Goal: Information Seeking & Learning: Learn about a topic

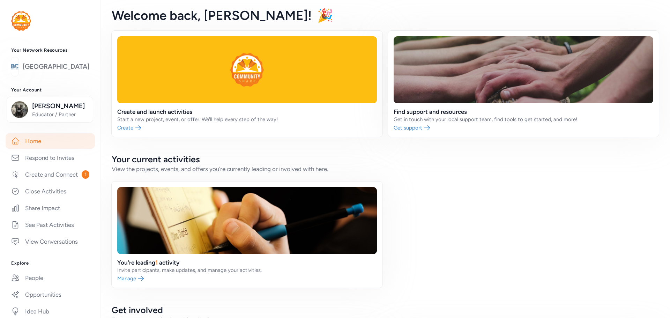
click at [48, 67] on link "[GEOGRAPHIC_DATA]" at bounding box center [56, 67] width 67 height 10
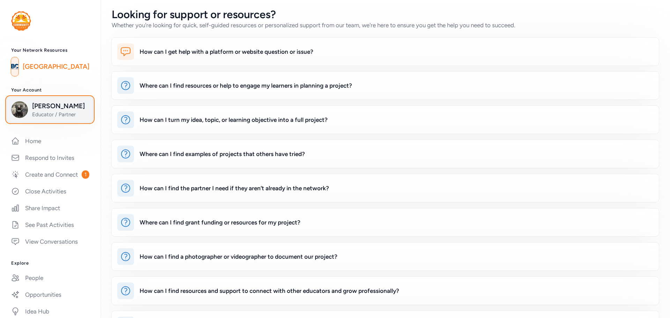
click at [69, 116] on span "Educator / Partner" at bounding box center [60, 114] width 57 height 7
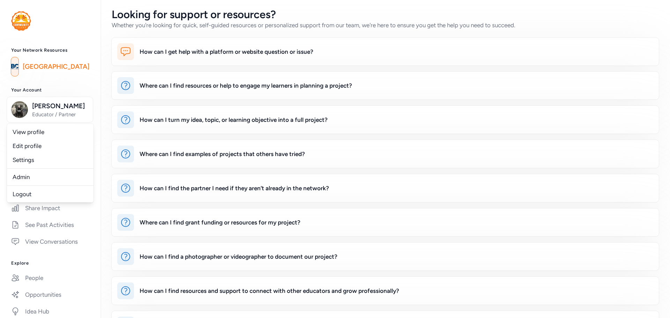
click at [18, 69] on img at bounding box center [14, 66] width 7 height 15
click at [40, 62] on link "[GEOGRAPHIC_DATA]" at bounding box center [56, 67] width 67 height 10
click at [18, 67] on img at bounding box center [14, 66] width 7 height 15
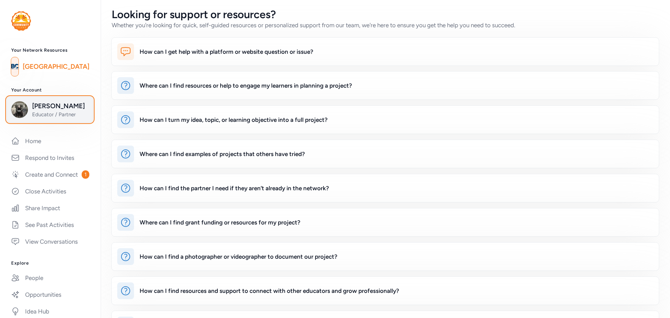
click at [31, 106] on div "[PERSON_NAME] Educator / Partner" at bounding box center [49, 109] width 77 height 17
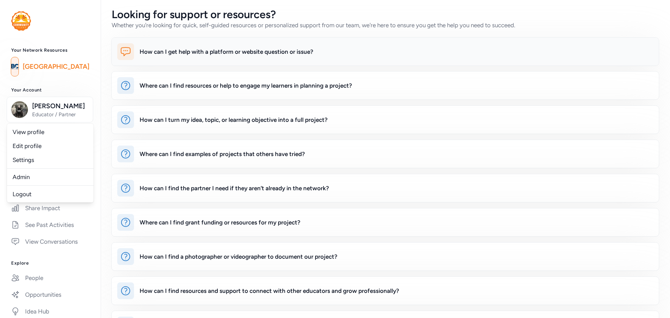
click at [168, 53] on div "How can I get help with a platform or website question or issue?" at bounding box center [227, 51] width 174 height 8
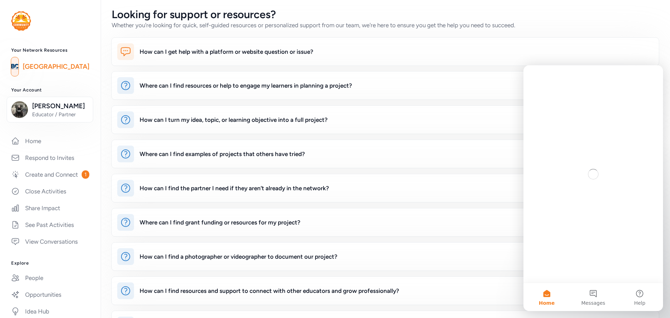
click at [459, 204] on div "How can I get help with a platform or website question or issue? Where can I fi…" at bounding box center [384, 256] width 569 height 438
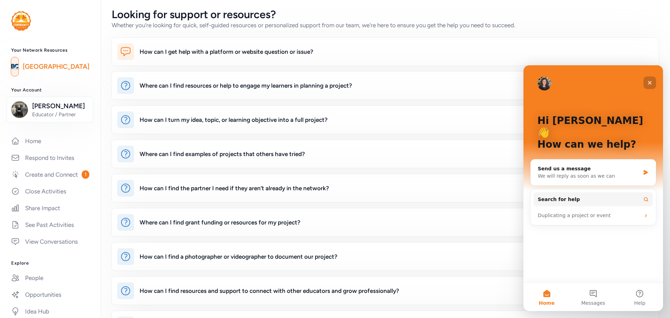
click at [652, 85] on icon "Close" at bounding box center [650, 83] width 6 height 6
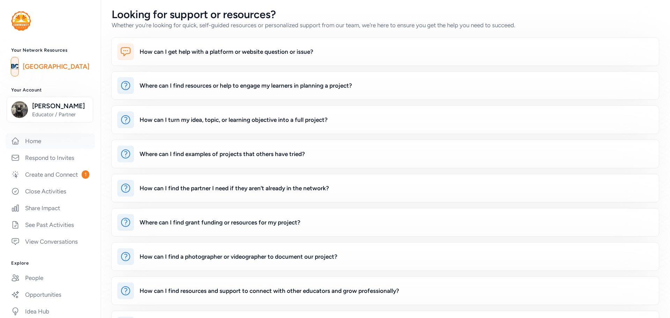
click at [35, 143] on link "Home" at bounding box center [50, 140] width 89 height 15
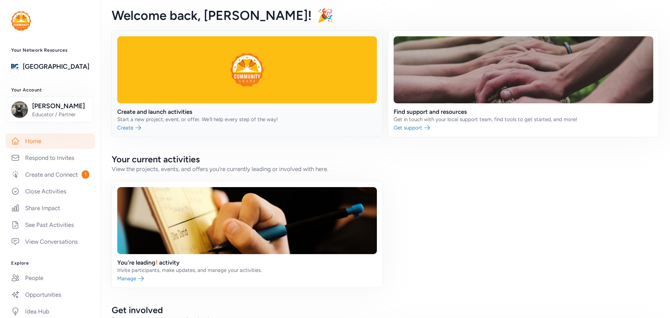
click at [254, 79] on link at bounding box center [247, 84] width 271 height 106
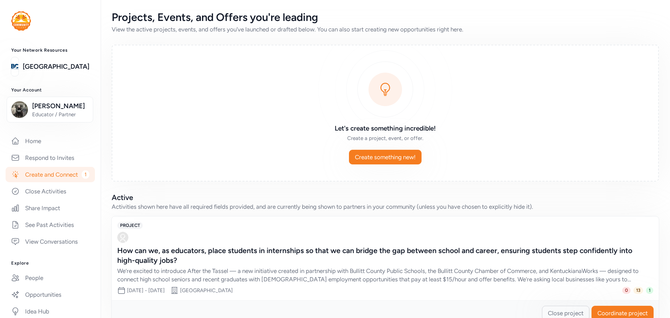
scroll to position [19, 0]
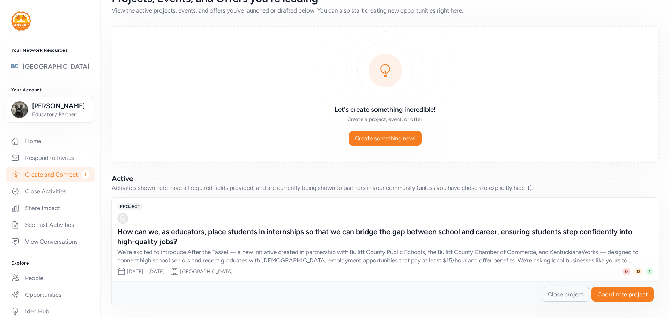
click at [70, 70] on link "[GEOGRAPHIC_DATA]" at bounding box center [56, 67] width 67 height 10
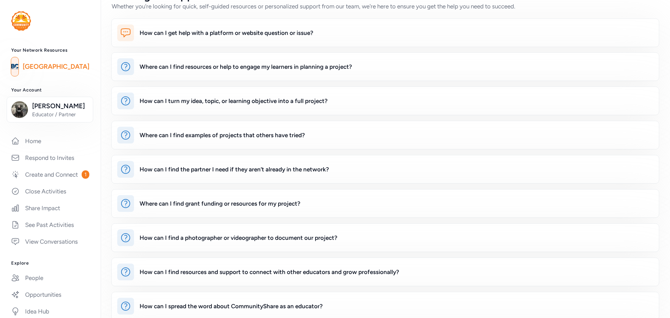
click at [70, 67] on link "[GEOGRAPHIC_DATA]" at bounding box center [56, 67] width 67 height 10
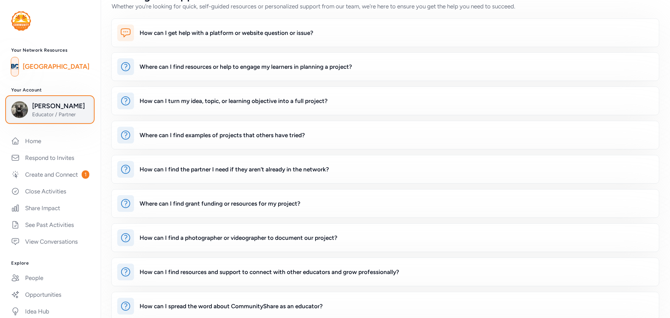
click at [33, 114] on span "Educator / Partner" at bounding box center [60, 114] width 57 height 7
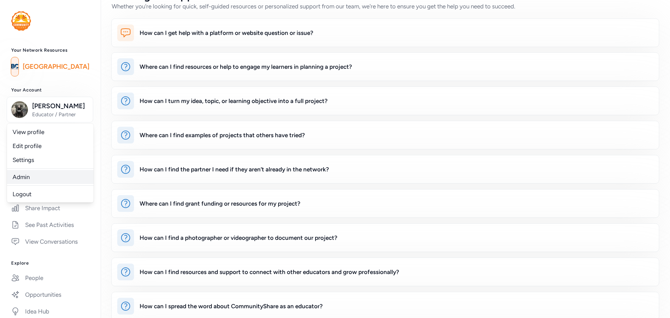
click at [20, 176] on link "Admin" at bounding box center [50, 177] width 86 height 14
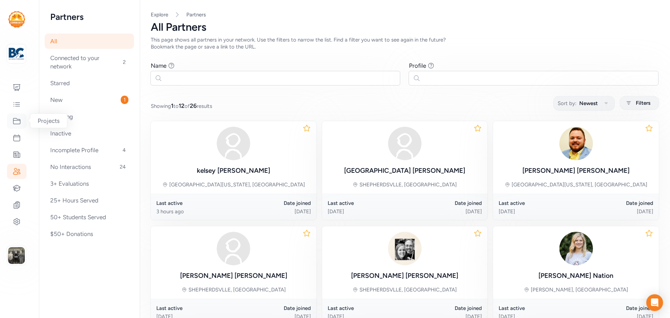
click at [22, 117] on div at bounding box center [17, 120] width 20 height 15
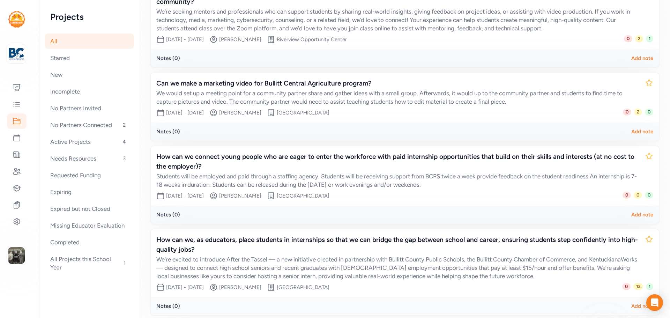
scroll to position [172, 0]
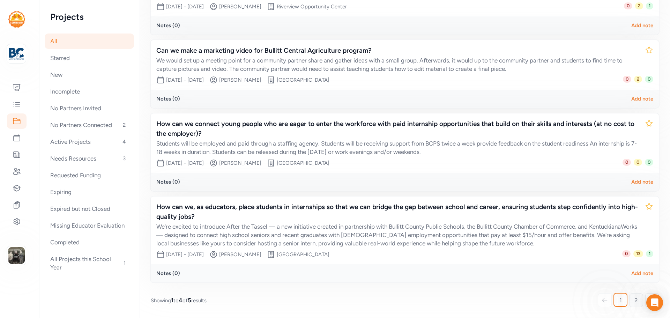
click at [634, 297] on span "2" at bounding box center [635, 300] width 3 height 8
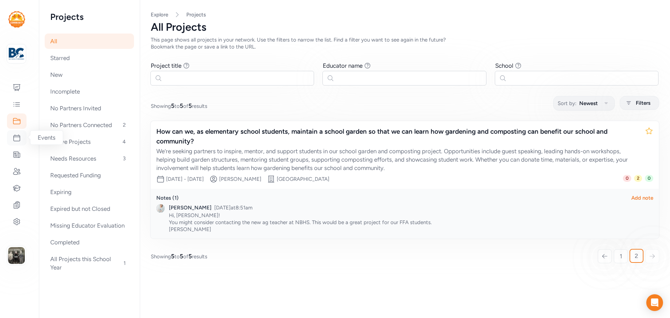
click at [18, 139] on icon at bounding box center [17, 138] width 8 height 8
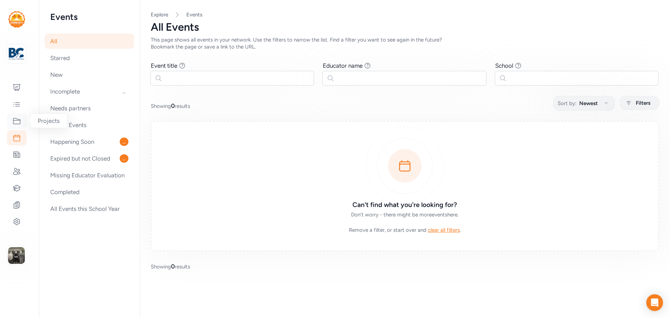
click at [21, 117] on icon at bounding box center [17, 121] width 8 height 8
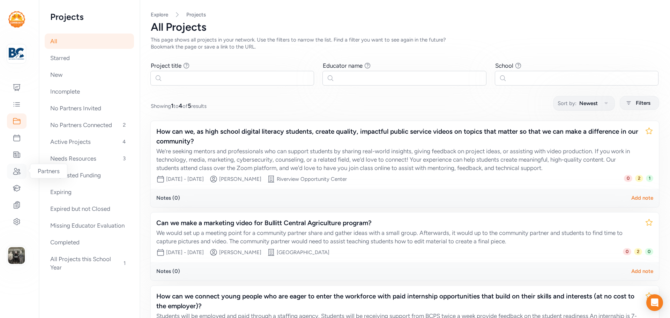
click at [14, 172] on icon at bounding box center [17, 171] width 8 height 8
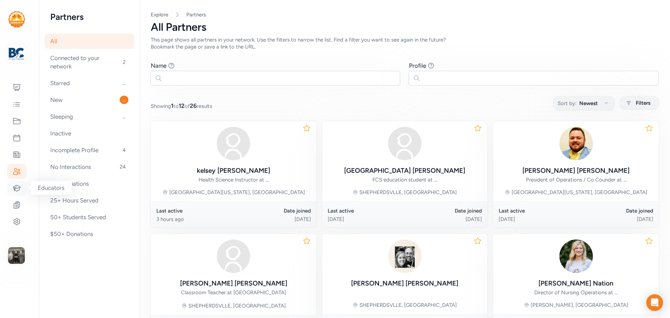
click at [17, 189] on icon at bounding box center [17, 188] width 8 height 8
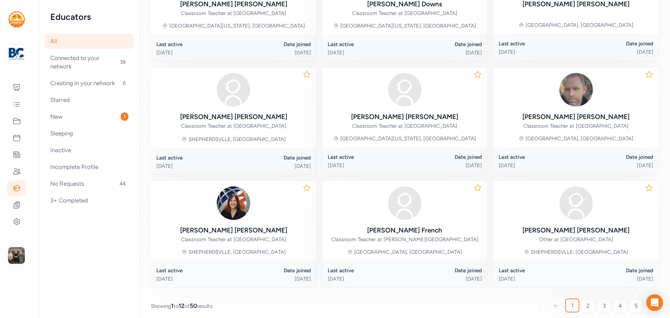
scroll to position [303, 0]
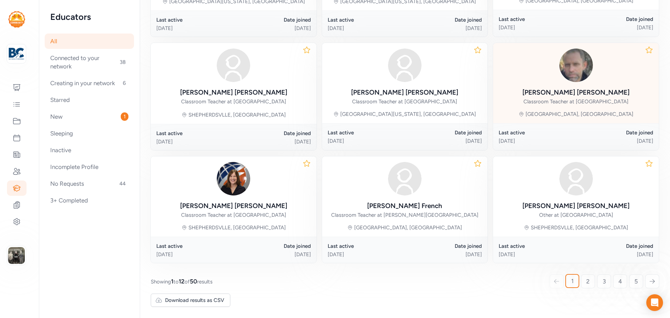
click at [586, 281] on span "2" at bounding box center [587, 281] width 3 height 8
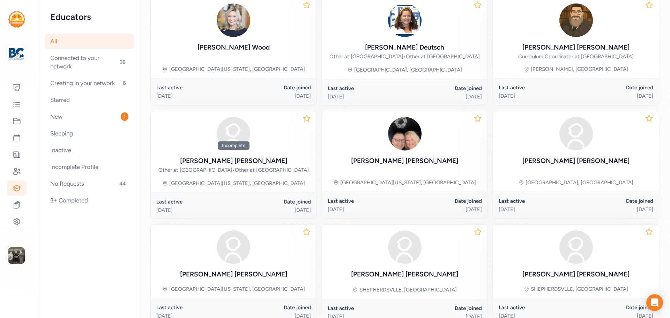
scroll to position [306, 0]
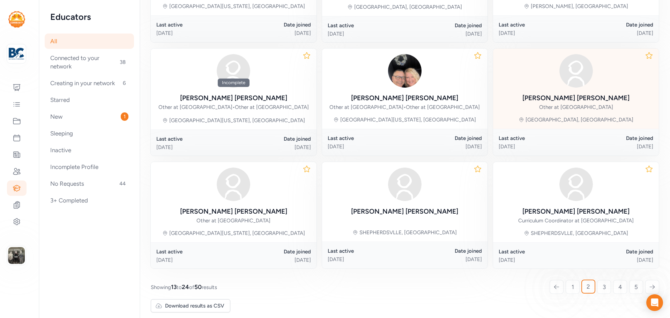
click at [602, 291] on span "3" at bounding box center [603, 287] width 3 height 8
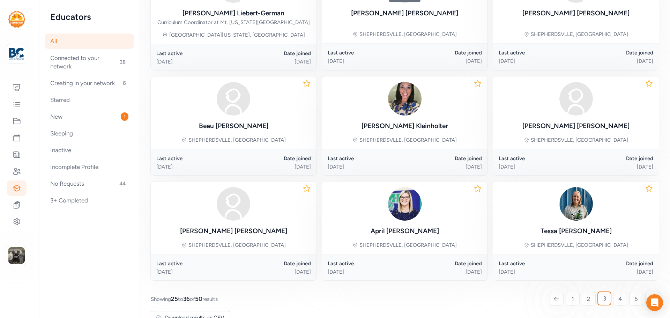
scroll to position [288, 0]
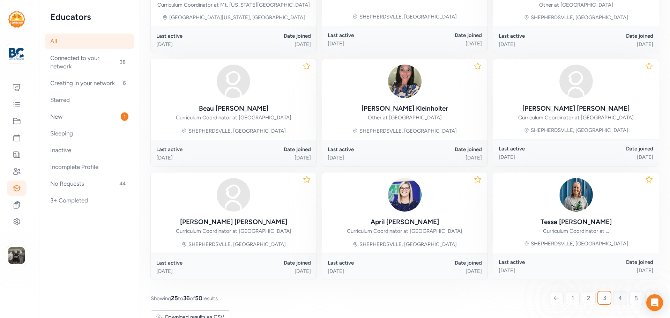
click at [613, 295] on link "4" at bounding box center [620, 298] width 14 height 14
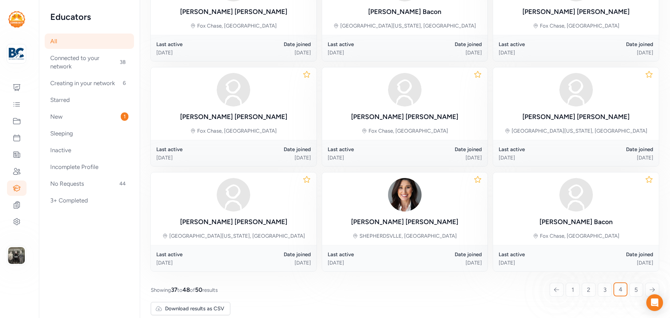
scroll to position [280, 0]
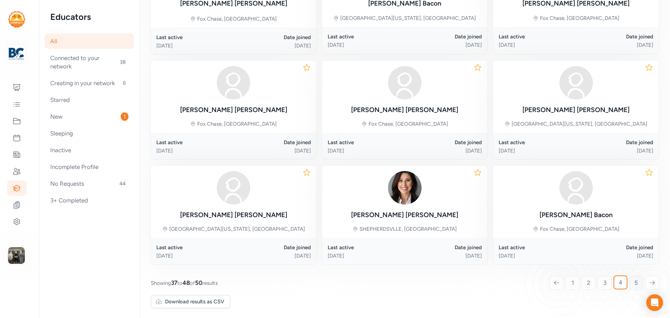
click at [634, 279] on span "5" at bounding box center [635, 282] width 3 height 8
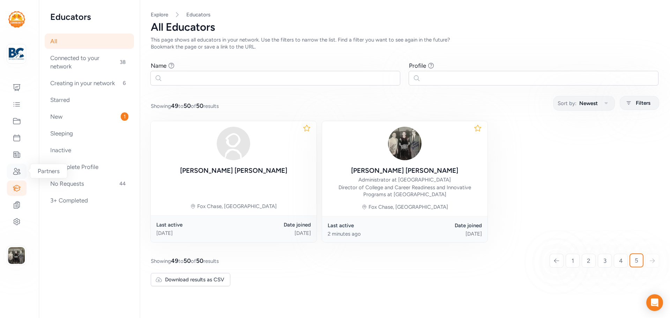
click at [16, 166] on div at bounding box center [17, 171] width 20 height 15
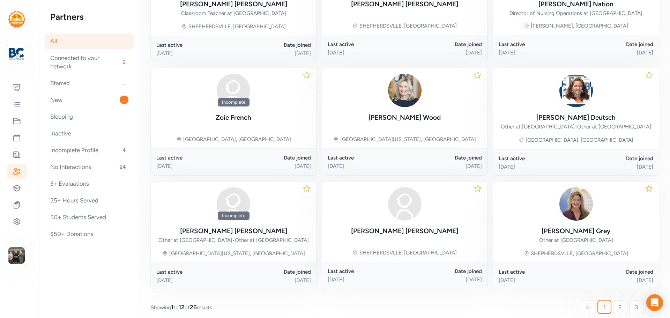
scroll to position [319, 0]
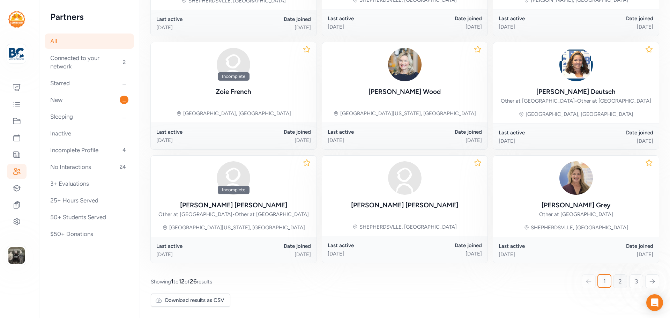
click at [618, 281] on span "2" at bounding box center [619, 281] width 3 height 8
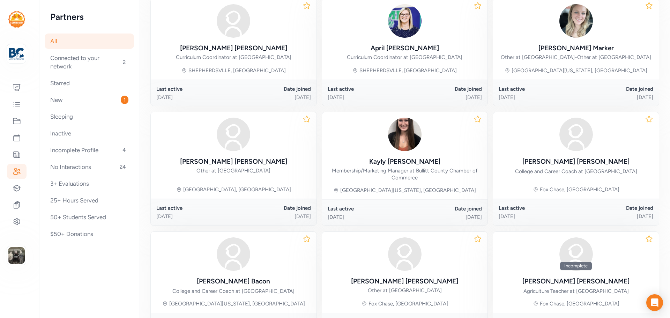
scroll to position [271, 0]
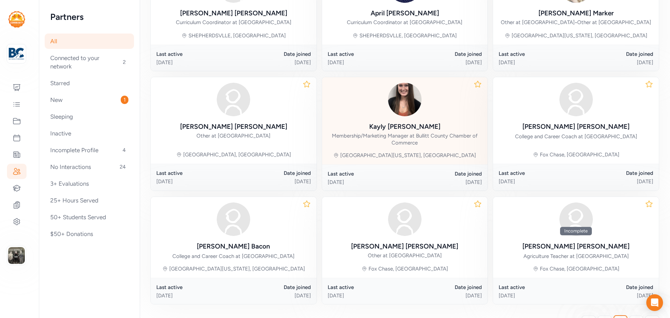
click at [398, 116] on div at bounding box center [405, 99] width 155 height 33
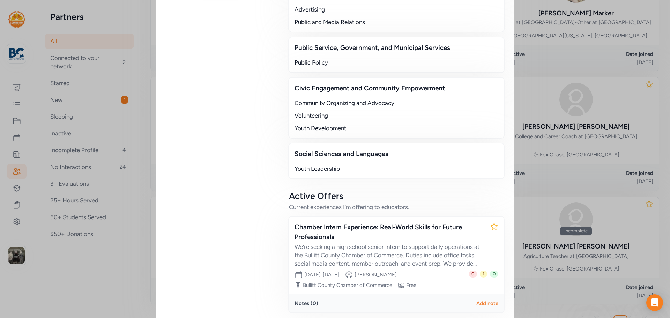
scroll to position [738, 0]
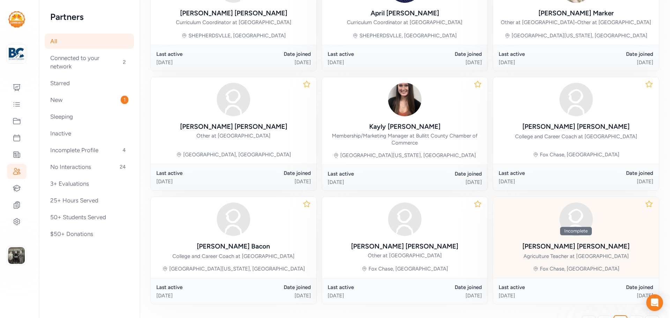
scroll to position [319, 0]
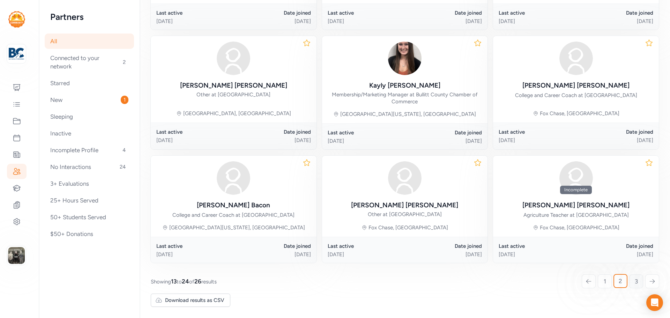
click at [629, 278] on link "3" at bounding box center [636, 281] width 14 height 14
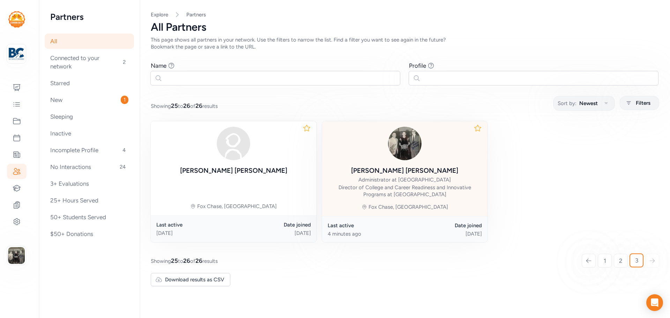
click at [411, 145] on img at bounding box center [404, 143] width 33 height 33
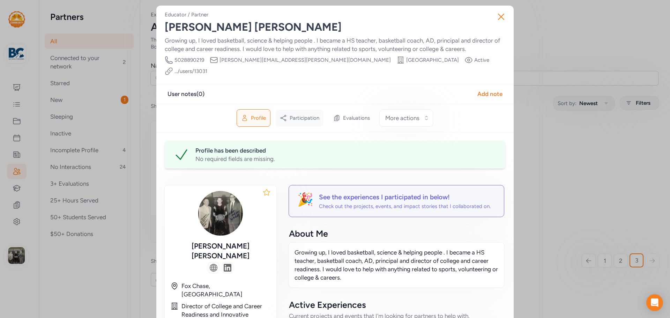
click at [294, 114] on span "Participation" at bounding box center [304, 117] width 30 height 7
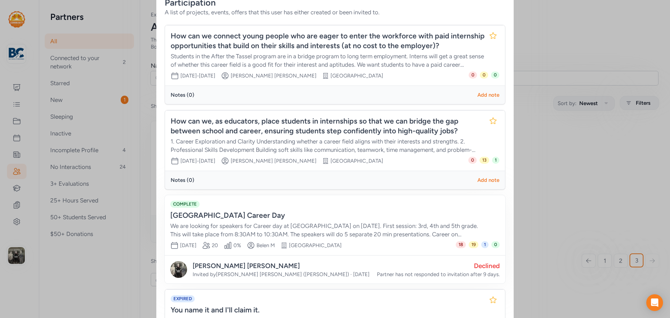
scroll to position [263, 0]
